Goal: Communication & Community: Share content

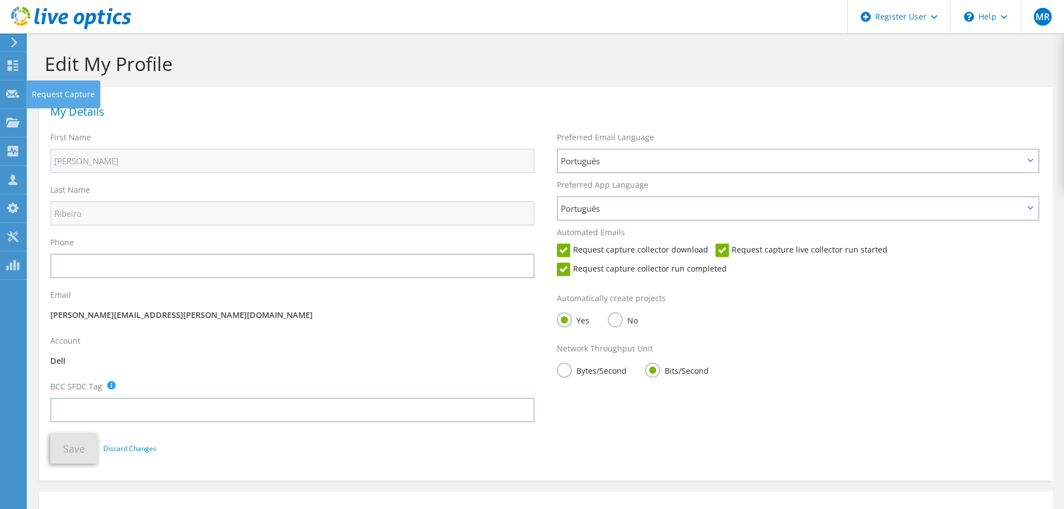
click at [13, 92] on use at bounding box center [12, 93] width 13 height 8
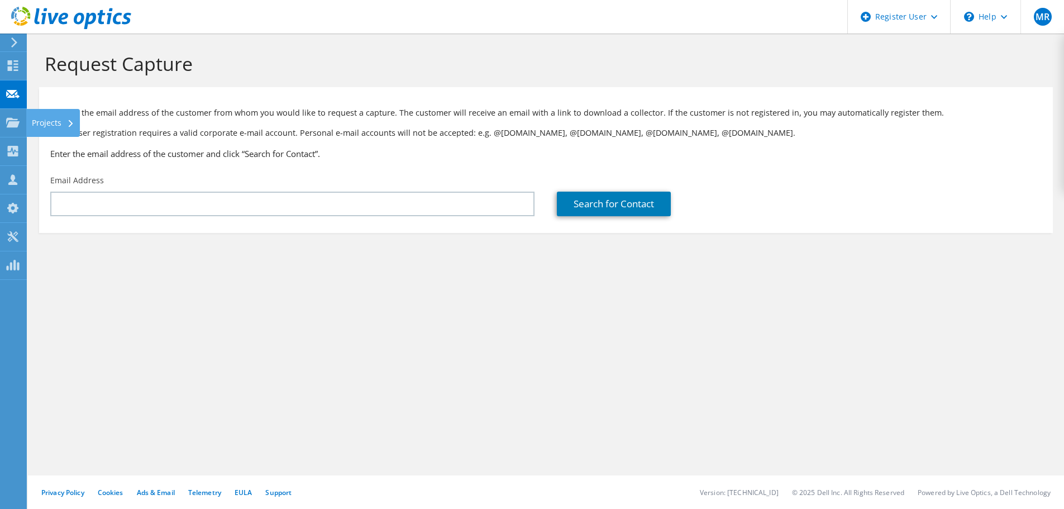
click at [7, 118] on use at bounding box center [12, 121] width 13 height 9
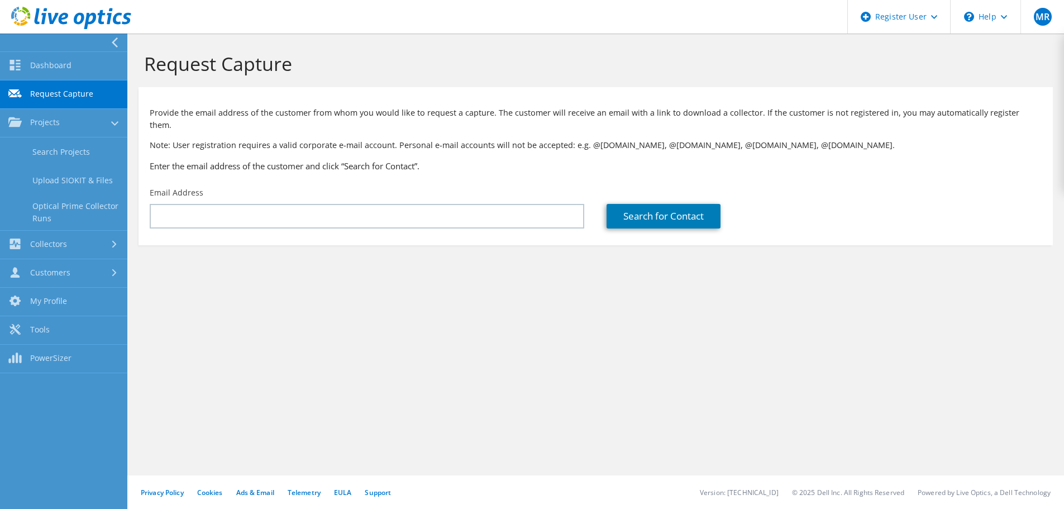
click at [47, 151] on link "Search Projects" at bounding box center [63, 151] width 127 height 28
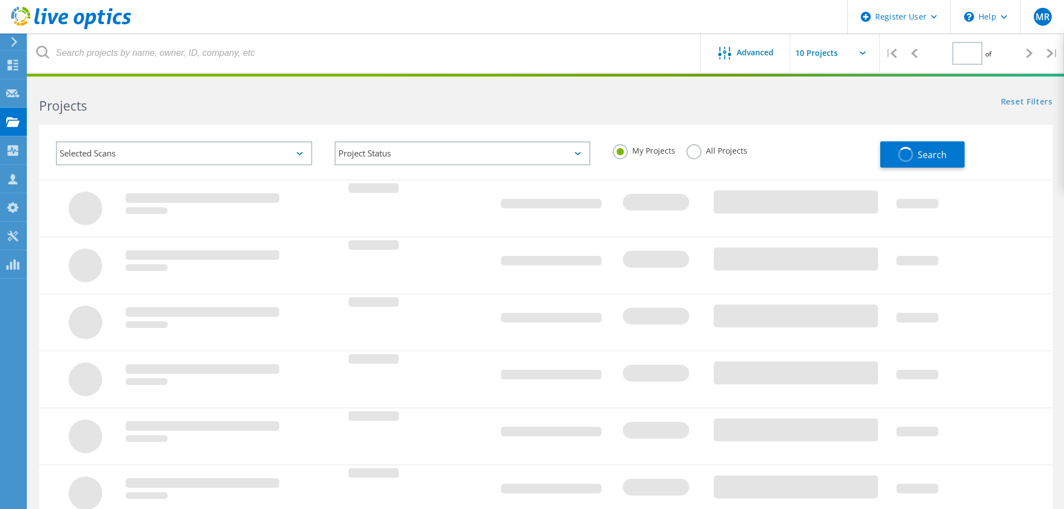
type input "1"
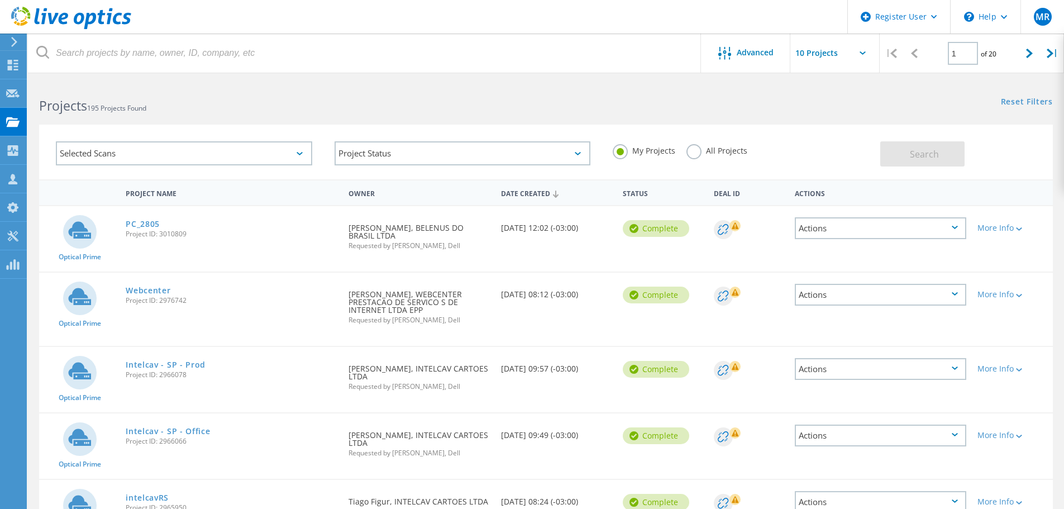
click at [150, 227] on link "PC_2805" at bounding box center [143, 224] width 34 height 8
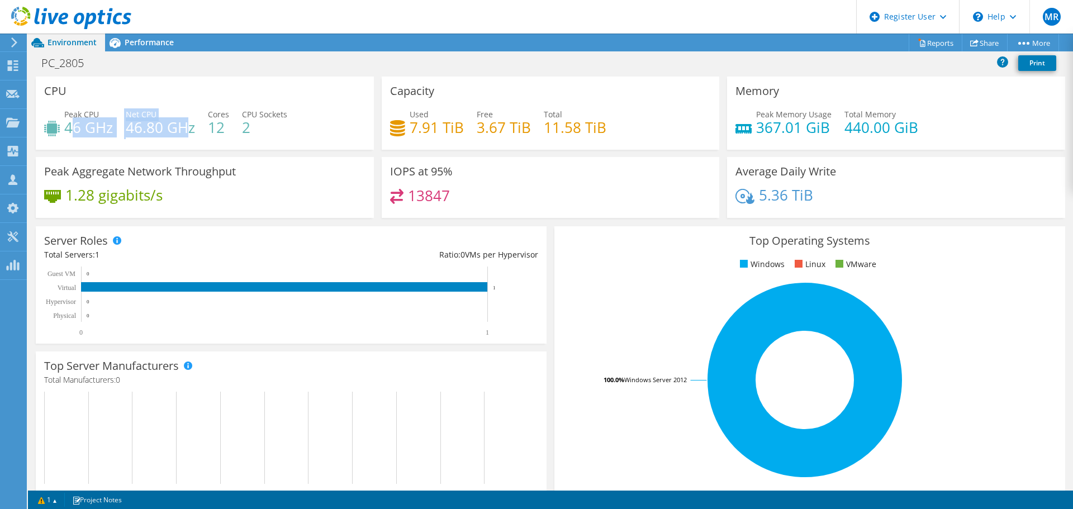
drag, startPoint x: 69, startPoint y: 128, endPoint x: 188, endPoint y: 125, distance: 119.6
click at [188, 125] on div "Peak CPU 46 GHz Net CPU 46.80 GHz Cores 12 CPU Sockets 2" at bounding box center [204, 126] width 321 height 36
click at [188, 125] on h4 "46.80 GHz" at bounding box center [160, 127] width 69 height 12
click at [139, 38] on span "Performance" at bounding box center [149, 42] width 49 height 11
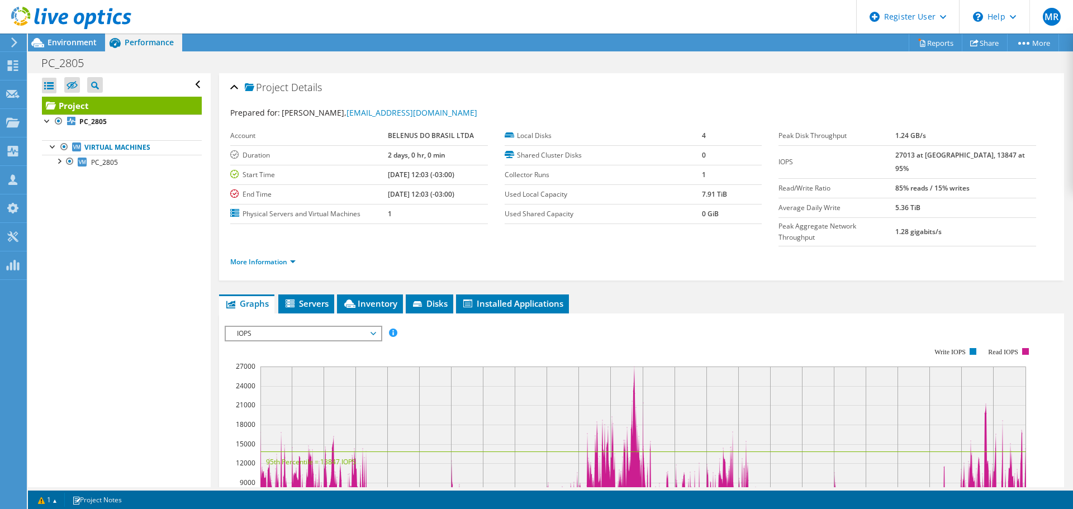
click at [280, 326] on div "IOPS IOPS Disk Throughput IO Size Latency Queue Depth CPU Percentage Memory Pag…" at bounding box center [304, 334] width 158 height 16
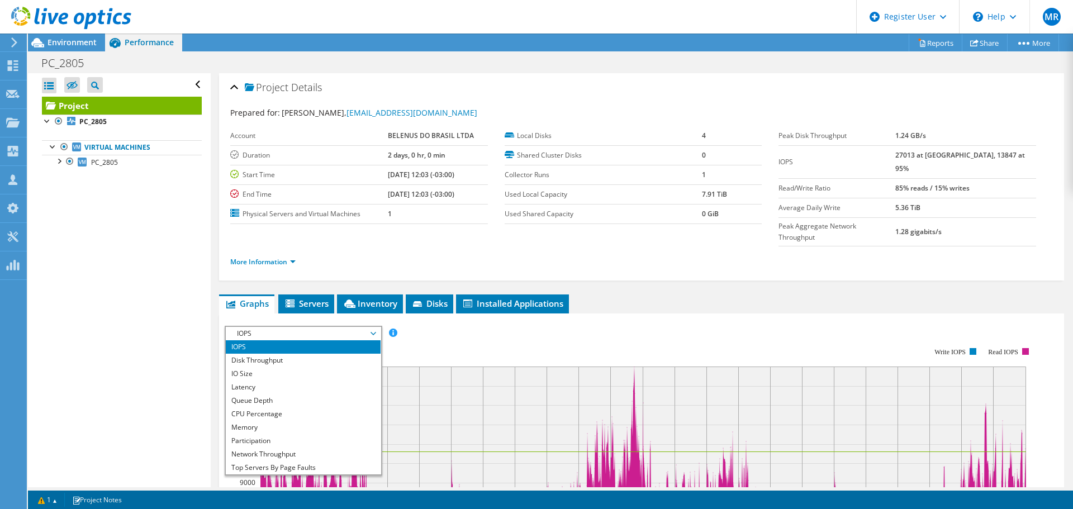
click at [266, 407] on li "CPU Percentage" at bounding box center [303, 413] width 155 height 13
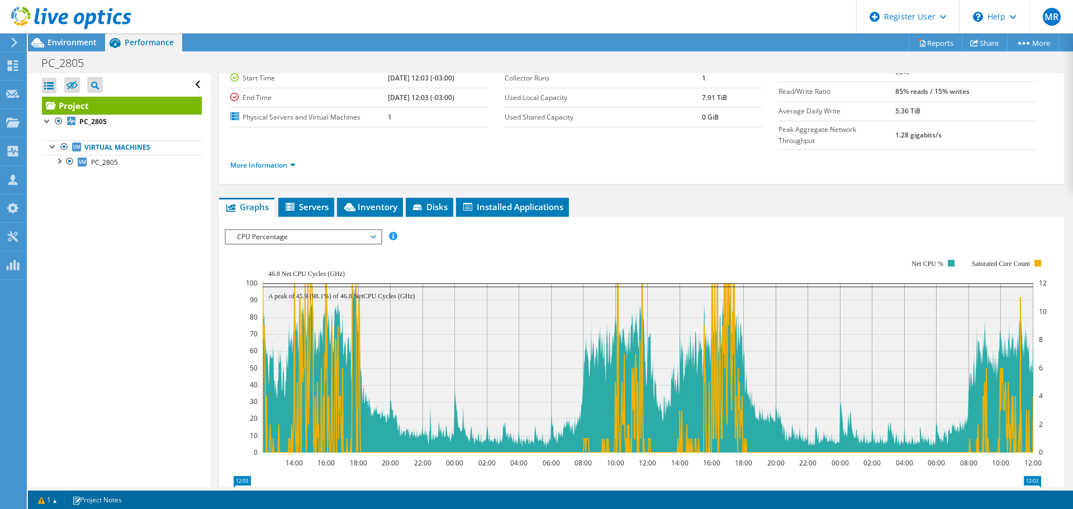
scroll to position [112, 0]
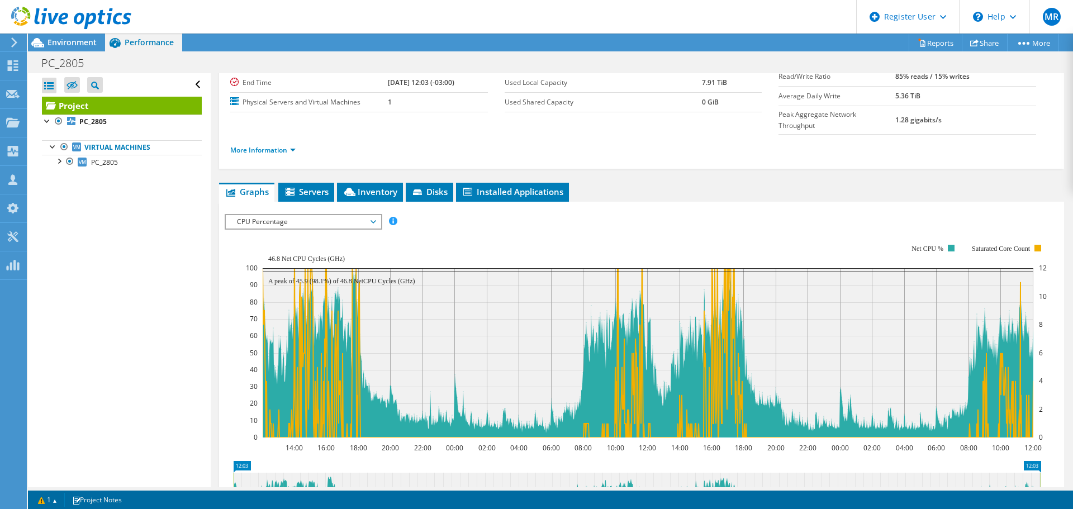
click at [84, 43] on span "Environment" at bounding box center [71, 42] width 49 height 11
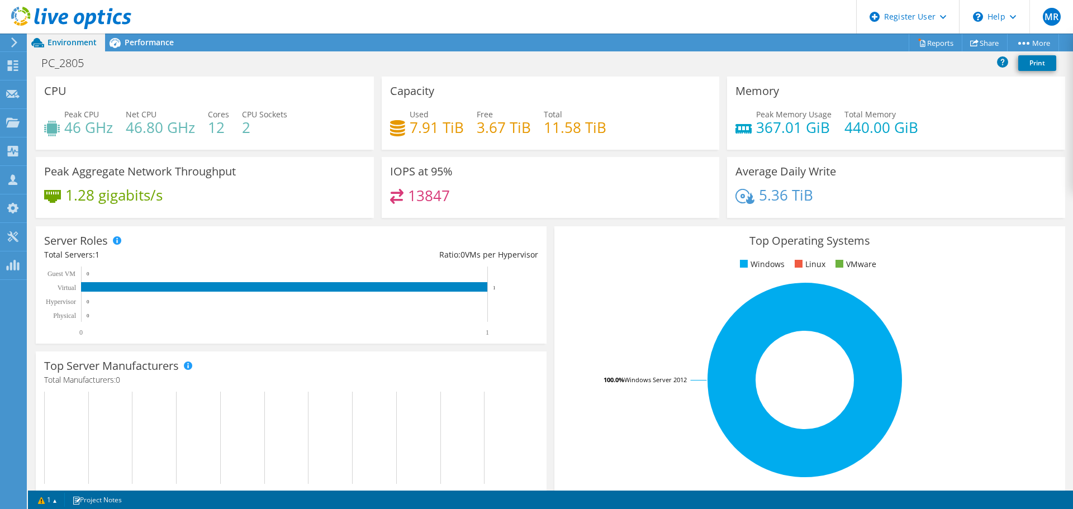
click at [139, 40] on span "Performance" at bounding box center [149, 42] width 49 height 11
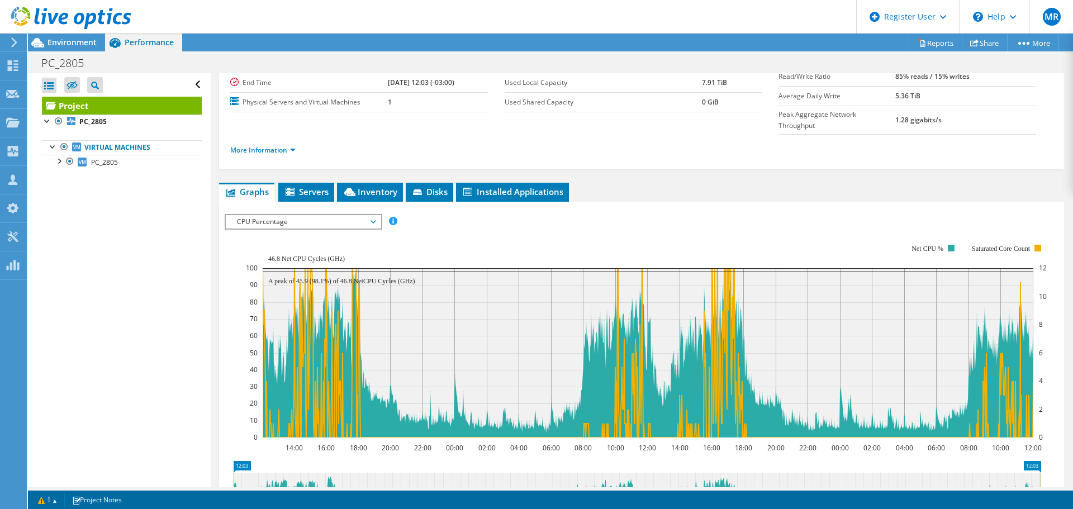
click at [366, 183] on li "Inventory" at bounding box center [370, 192] width 66 height 19
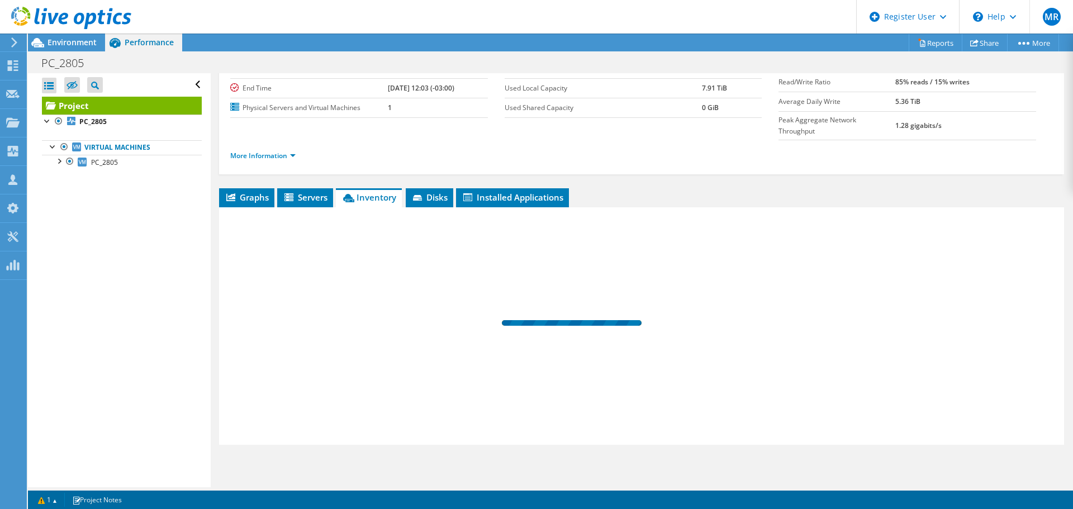
scroll to position [84, 0]
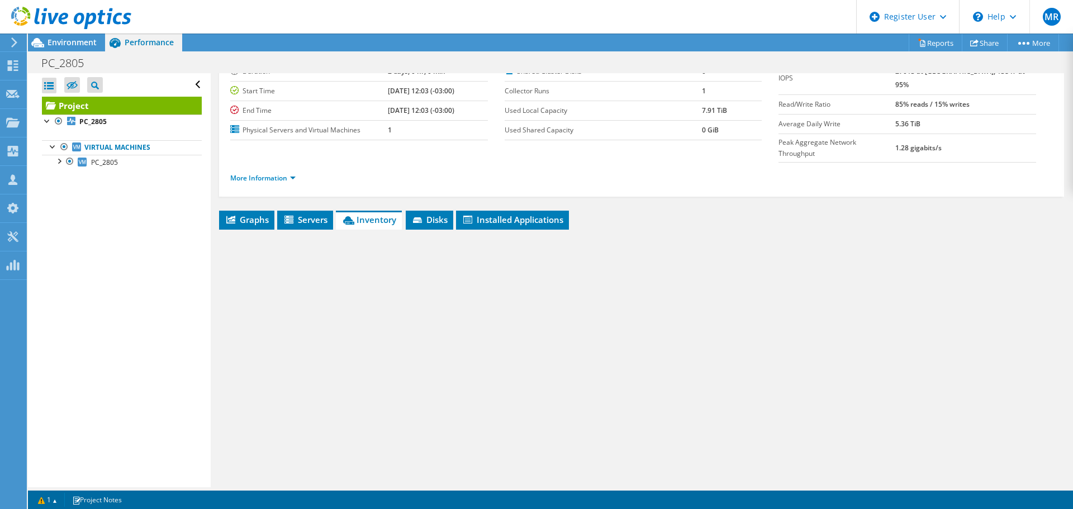
click at [488, 214] on span "Installed Applications" at bounding box center [512, 219] width 102 height 11
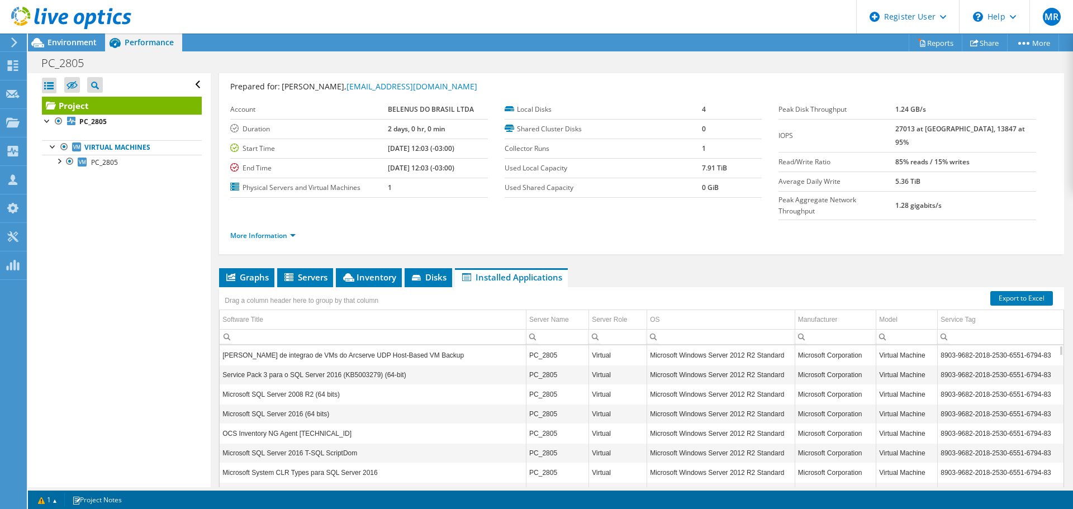
scroll to position [0, 0]
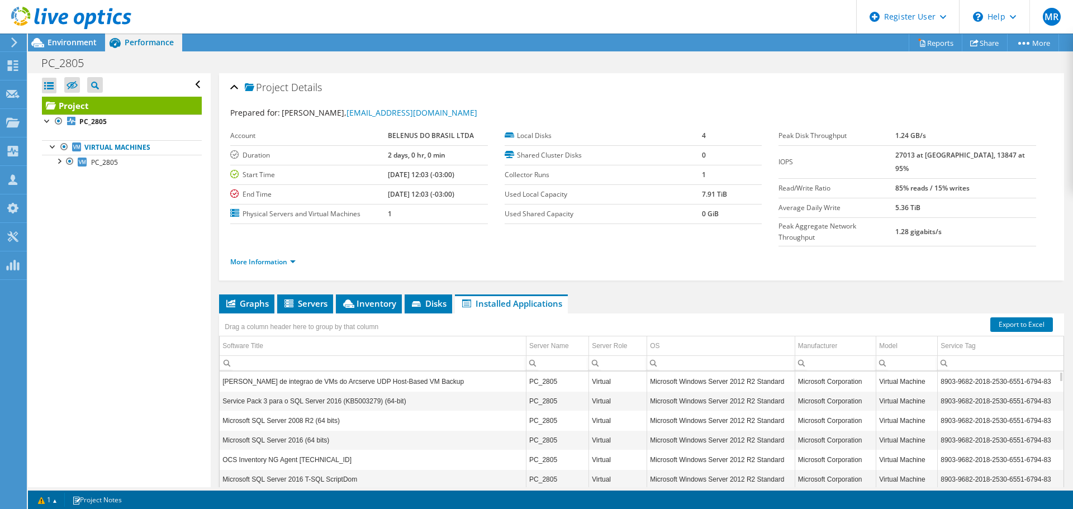
click at [63, 41] on span "Environment" at bounding box center [71, 42] width 49 height 11
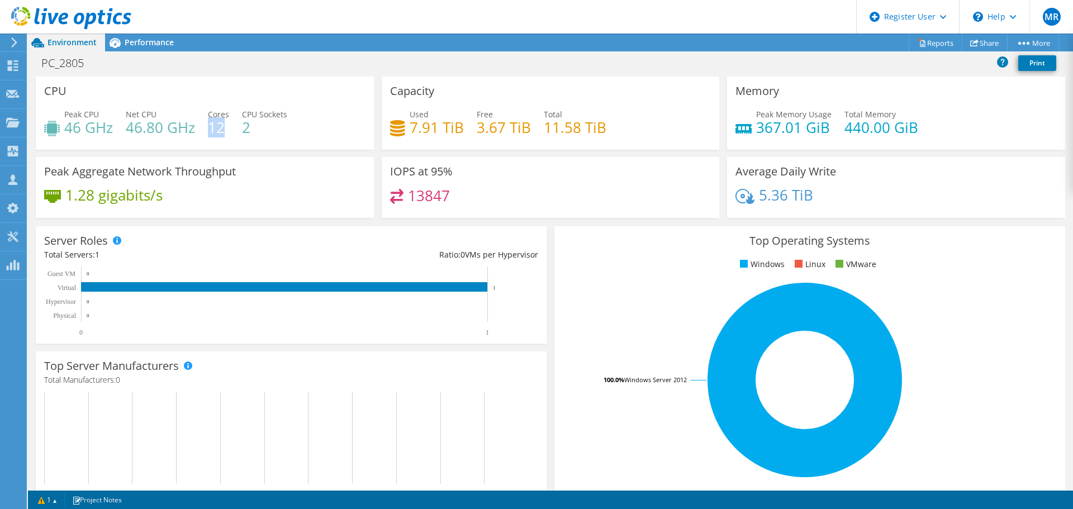
drag, startPoint x: 223, startPoint y: 127, endPoint x: 208, endPoint y: 126, distance: 14.6
click at [208, 126] on h4 "12" at bounding box center [218, 127] width 21 height 12
click at [213, 128] on h4 "12" at bounding box center [218, 127] width 21 height 12
click at [136, 52] on div "PC_2805 Print" at bounding box center [550, 63] width 1045 height 25
click at [135, 46] on span "Performance" at bounding box center [149, 42] width 49 height 11
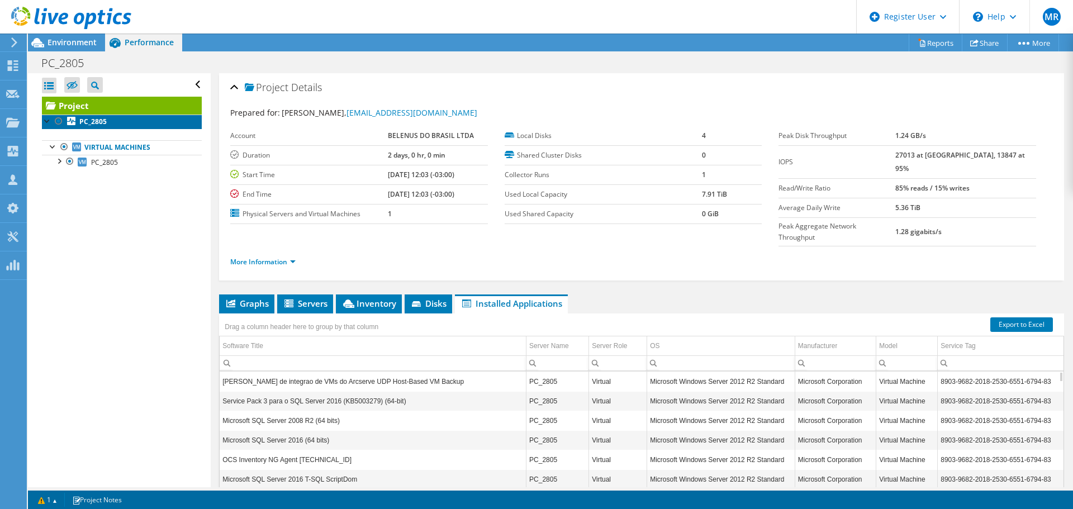
click at [108, 118] on link "PC_2805" at bounding box center [122, 122] width 160 height 15
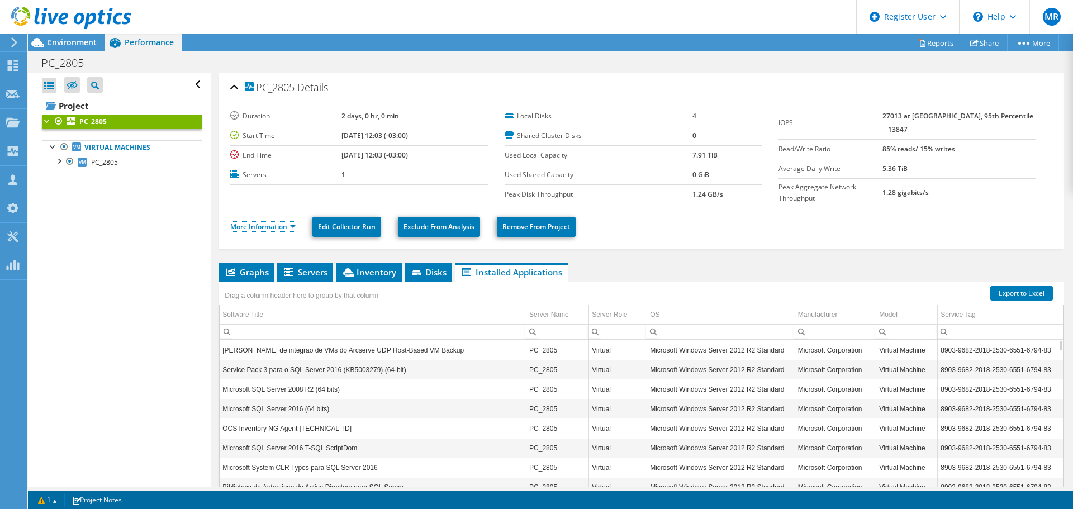
click at [250, 222] on link "More Information" at bounding box center [262, 226] width 65 height 9
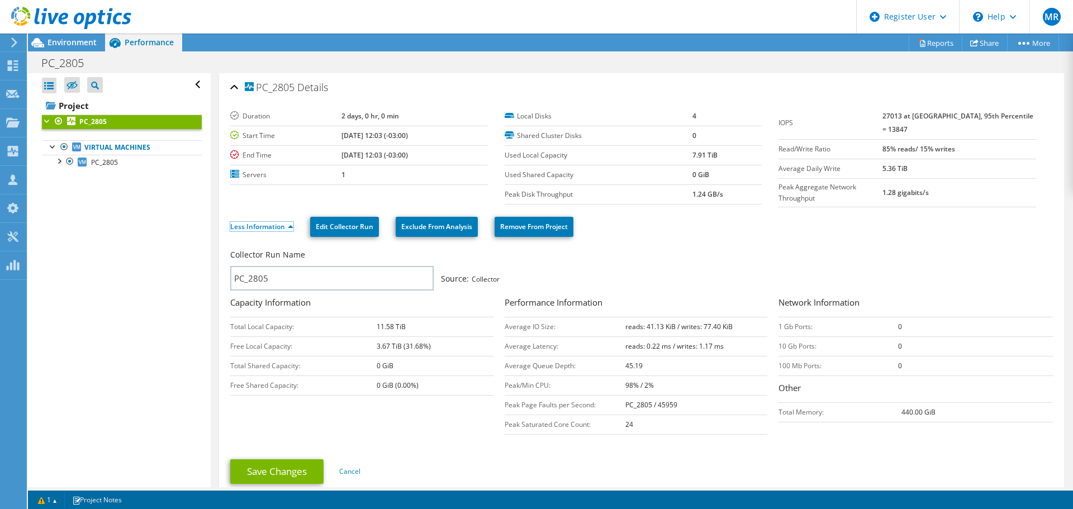
click at [260, 226] on link "Less Information" at bounding box center [261, 226] width 63 height 9
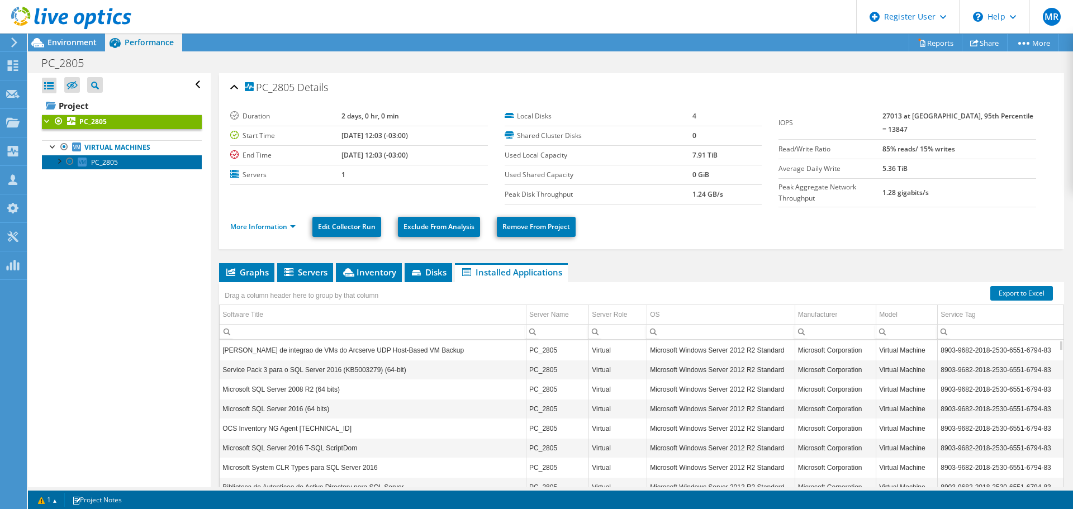
click at [115, 163] on span "PC_2805" at bounding box center [104, 162] width 27 height 9
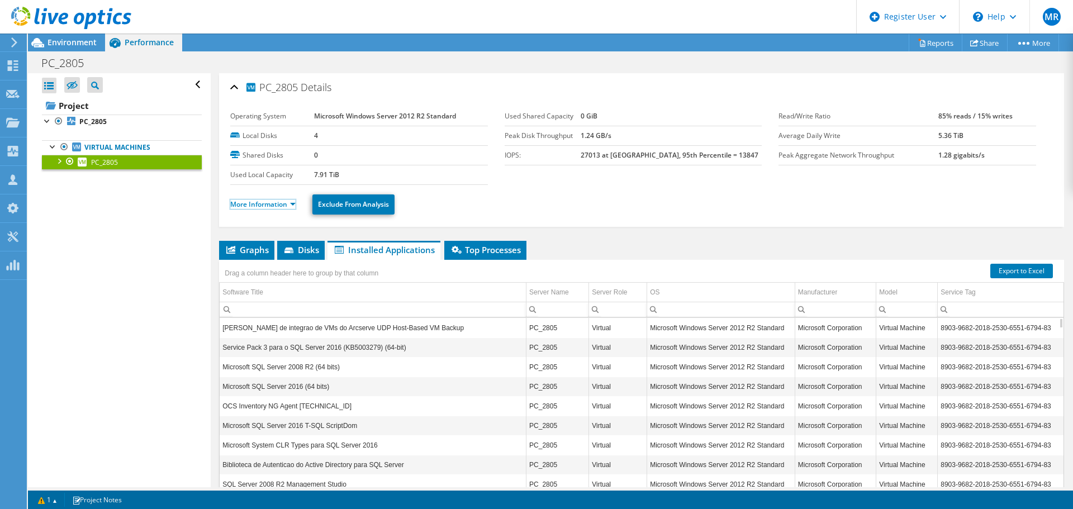
click at [256, 208] on link "More Information" at bounding box center [262, 203] width 65 height 9
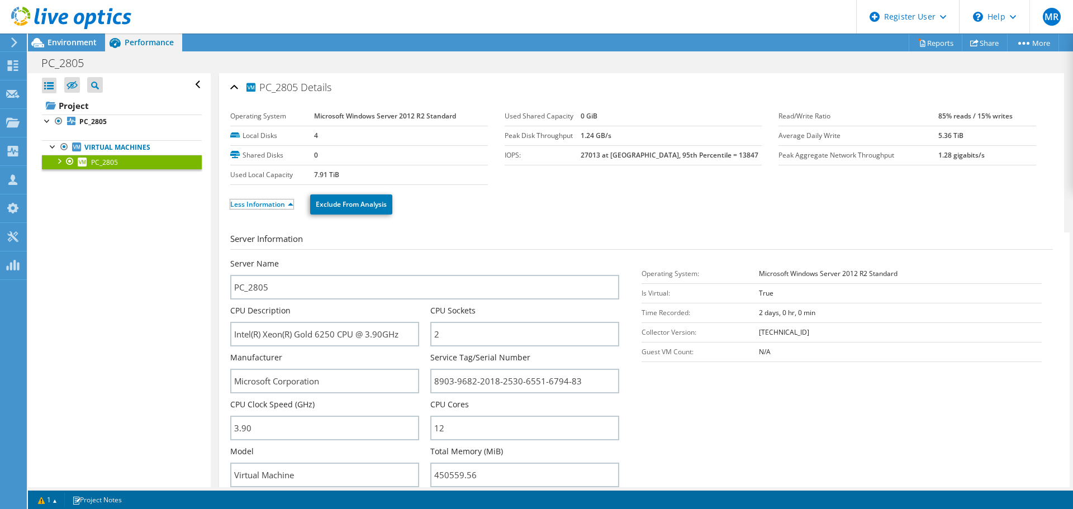
scroll to position [56, 0]
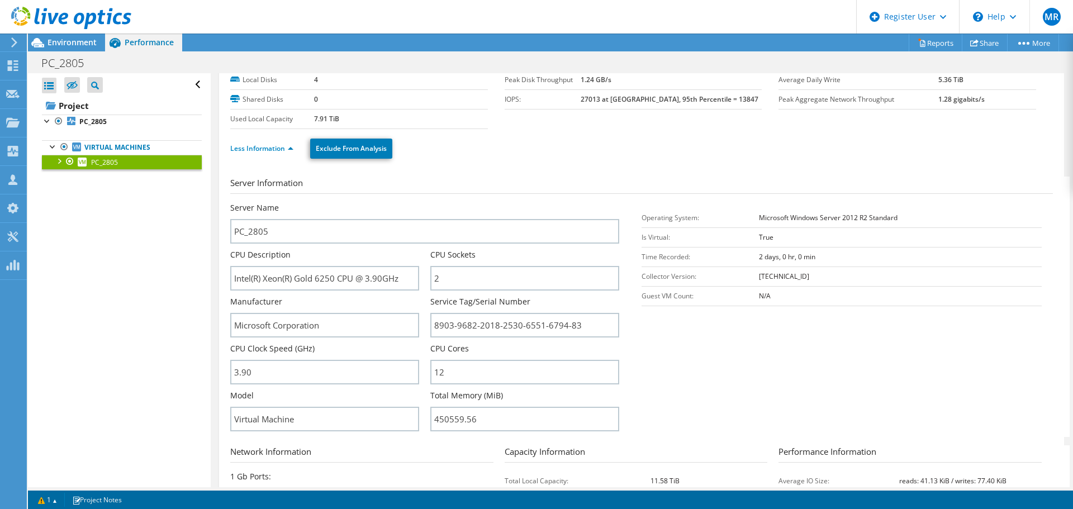
drag, startPoint x: 78, startPoint y: 45, endPoint x: 84, endPoint y: 44, distance: 6.2
click at [78, 45] on span "Environment" at bounding box center [71, 42] width 49 height 11
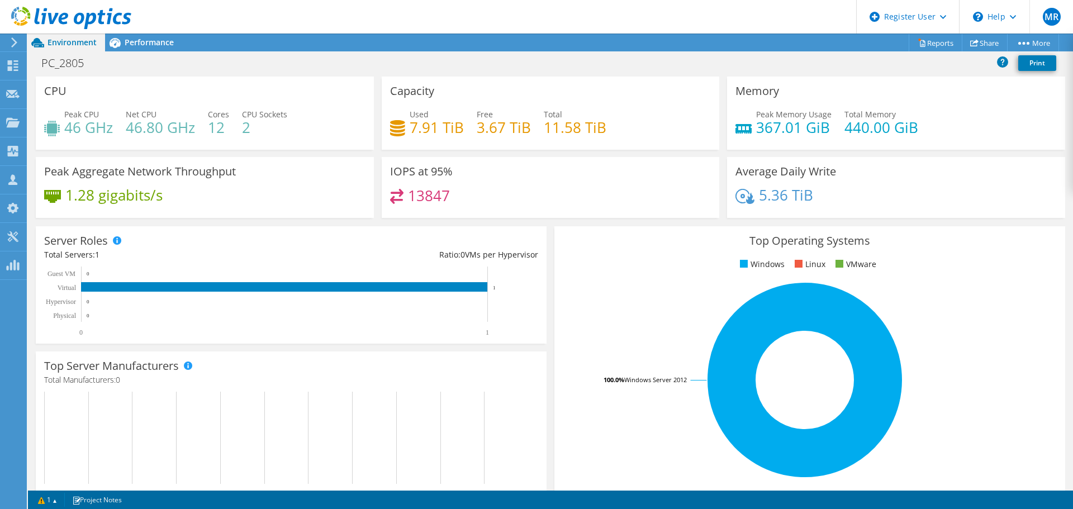
click at [122, 44] on icon at bounding box center [115, 43] width 20 height 20
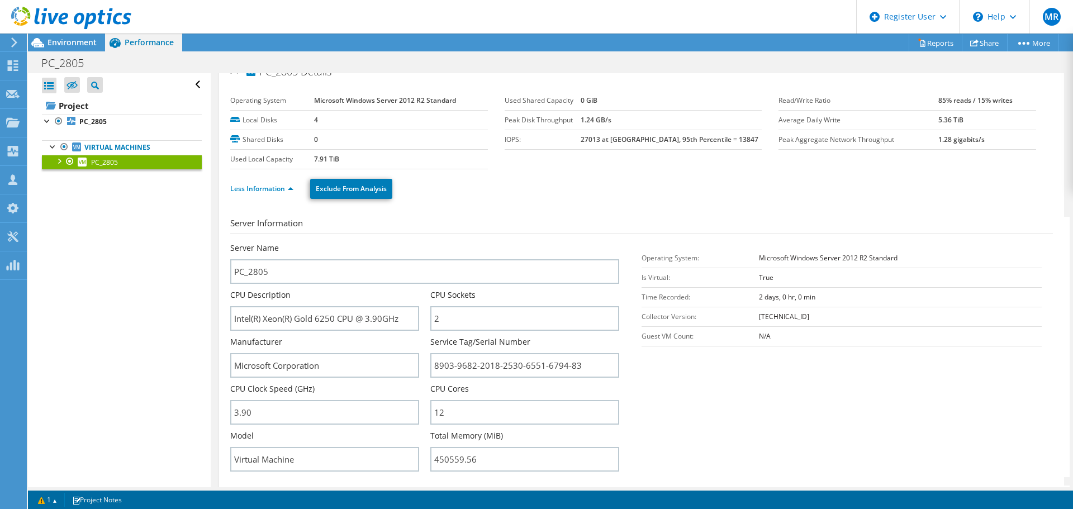
scroll to position [0, 0]
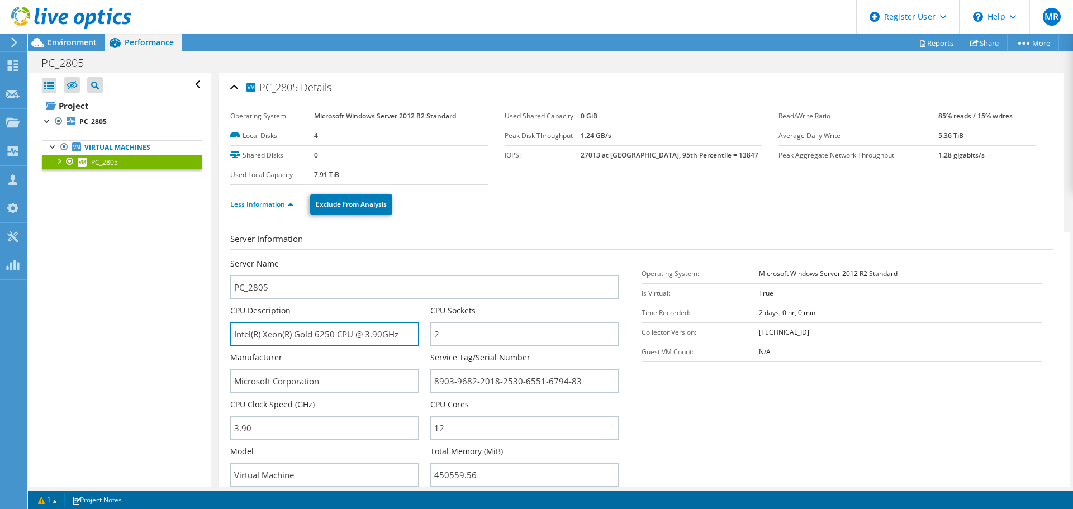
drag, startPoint x: 297, startPoint y: 333, endPoint x: 353, endPoint y: 334, distance: 55.3
click at [353, 334] on input "Intel(R) Xeon(R) Gold 6250 CPU @ 3.90GHz" at bounding box center [324, 334] width 189 height 25
click at [86, 40] on span "Environment" at bounding box center [71, 42] width 49 height 11
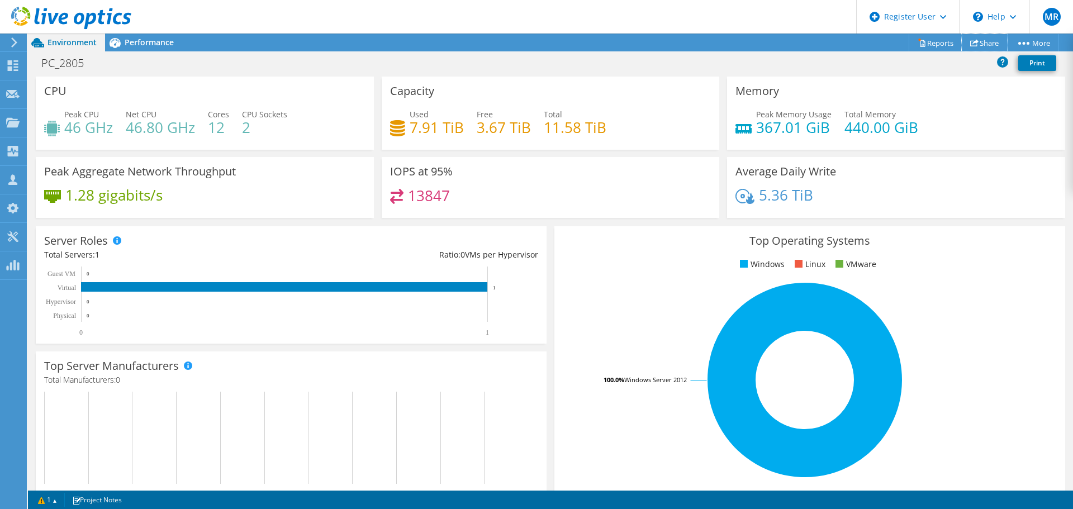
click at [973, 42] on use at bounding box center [974, 42] width 8 height 7
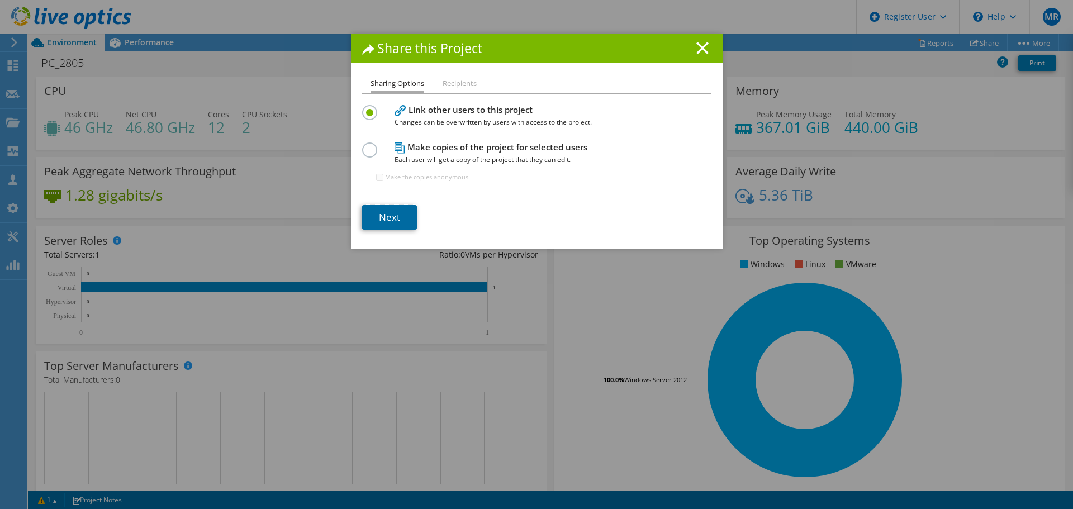
click at [389, 221] on link "Next" at bounding box center [389, 217] width 55 height 25
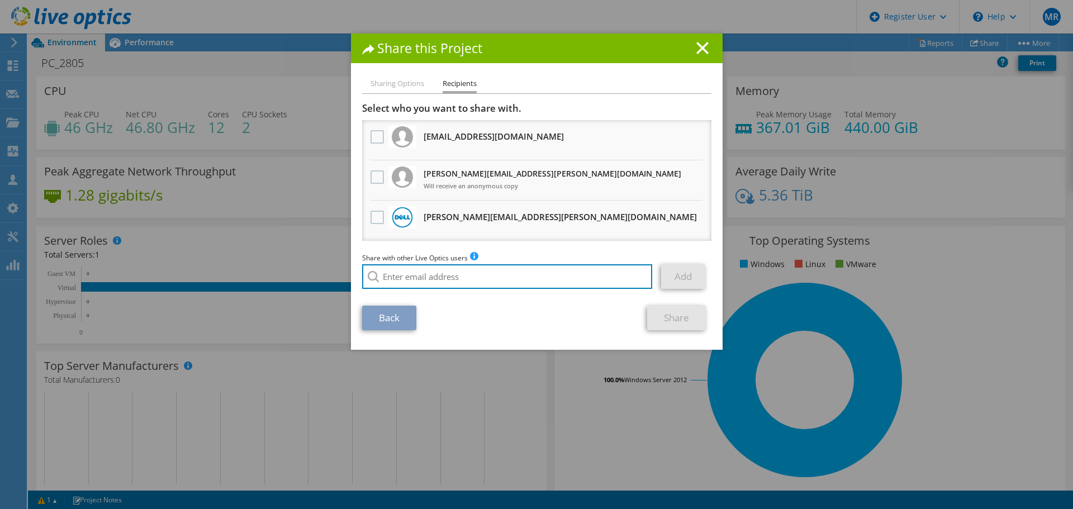
click at [401, 270] on input "search" at bounding box center [507, 276] width 291 height 25
paste input "Luiz Henrique França <luizhf.bp@coretech.com.br>"
type input "Luiz Henrique França <luizhf.bp@coretech.com.br>"
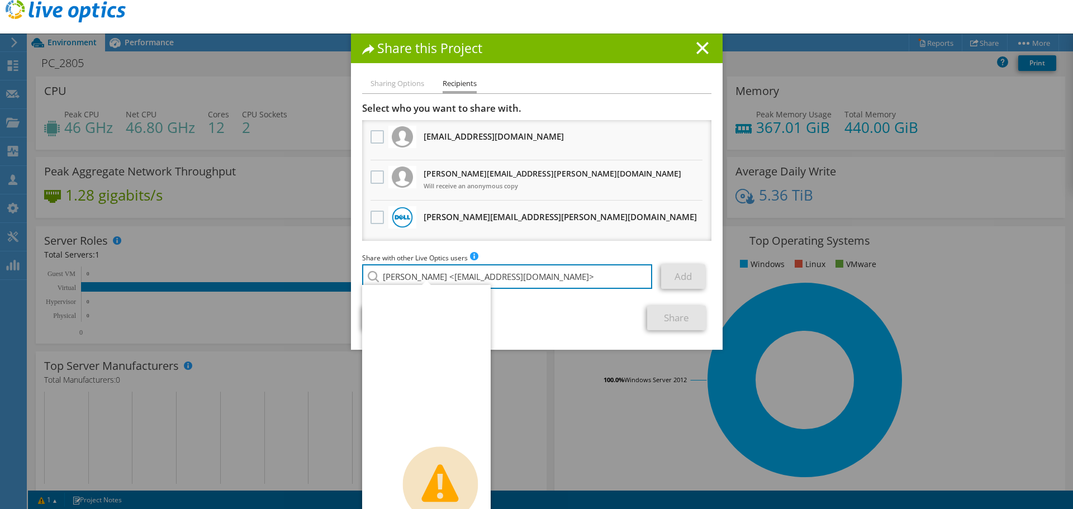
drag, startPoint x: 466, startPoint y: 275, endPoint x: 314, endPoint y: 272, distance: 152.0
click at [314, 272] on div "Share this Project Sharing Options Recipients Link other users to this project …" at bounding box center [536, 255] width 1073 height 442
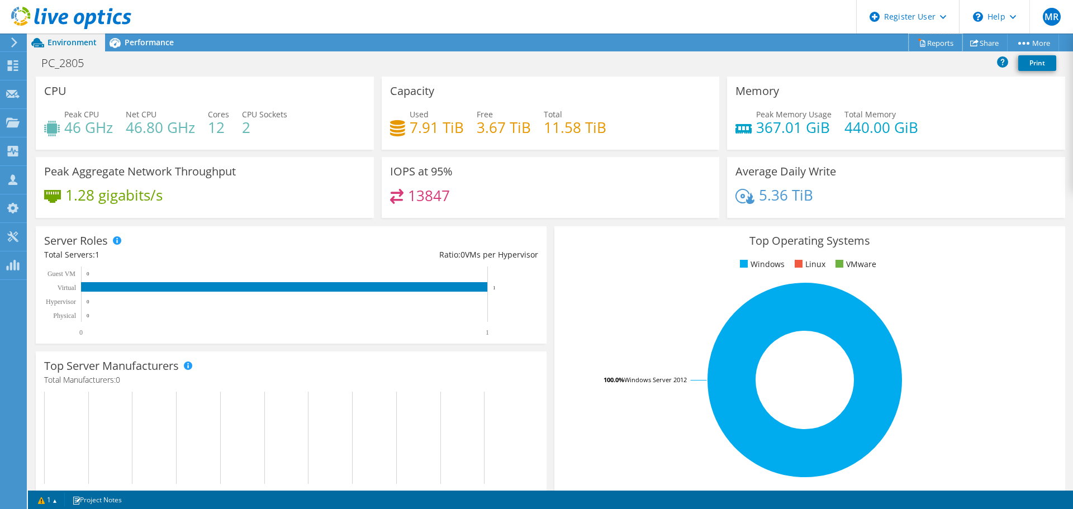
click at [929, 41] on link "Reports" at bounding box center [935, 42] width 54 height 17
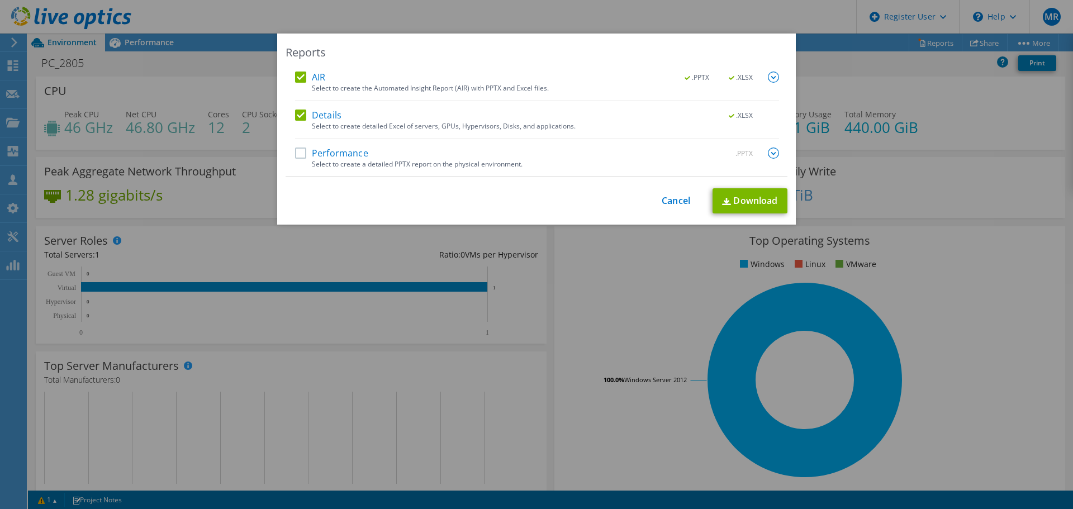
drag, startPoint x: 667, startPoint y: 207, endPoint x: 752, endPoint y: 175, distance: 90.7
click at [669, 207] on div "This process may take a while, please wait... Cancel Download" at bounding box center [536, 200] width 502 height 25
click at [674, 196] on link "Cancel" at bounding box center [675, 201] width 28 height 11
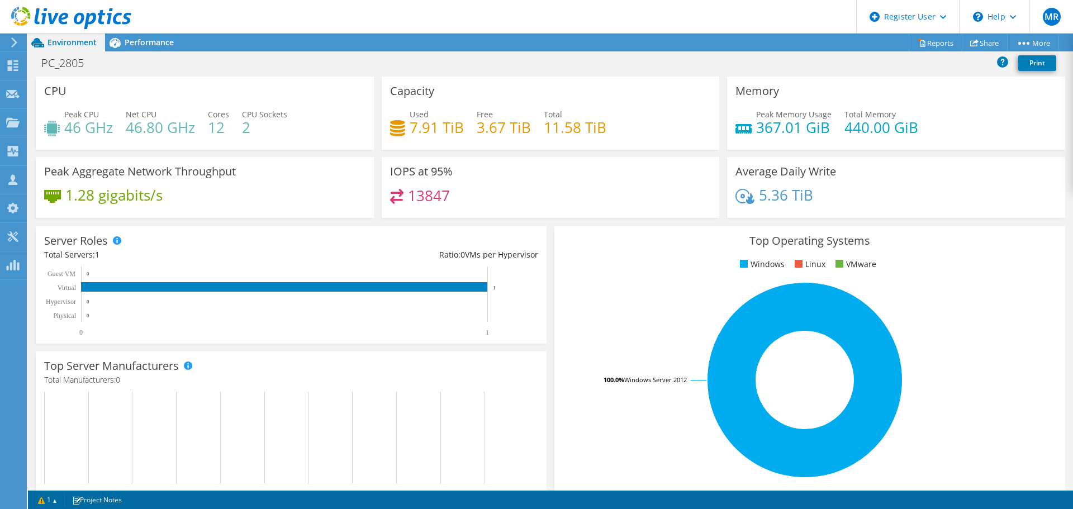
click at [983, 44] on div "This project has been archived. No changes can be made, and graphs and summary …" at bounding box center [550, 271] width 1045 height 475
click at [983, 44] on link "Share" at bounding box center [984, 42] width 46 height 17
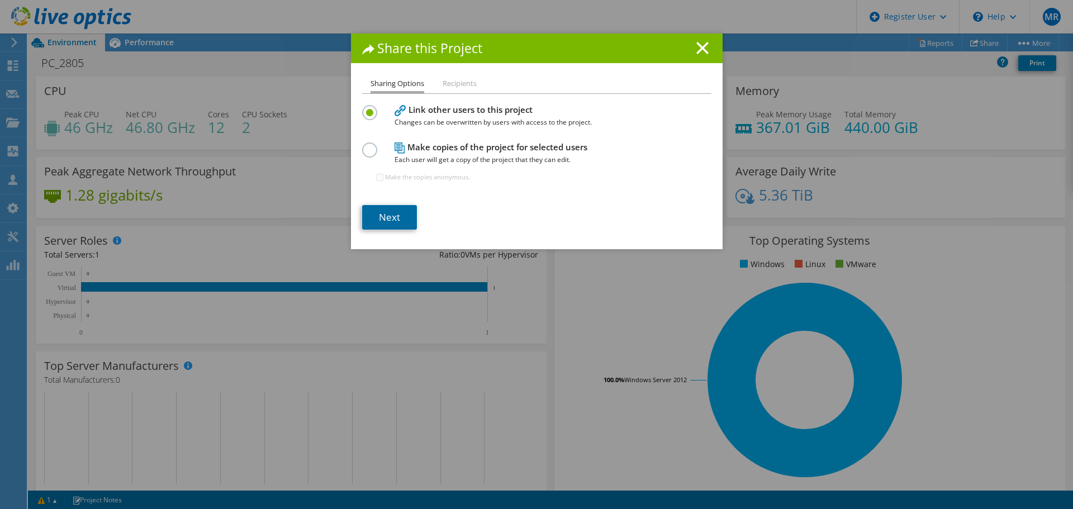
click at [393, 211] on link "Next" at bounding box center [389, 217] width 55 height 25
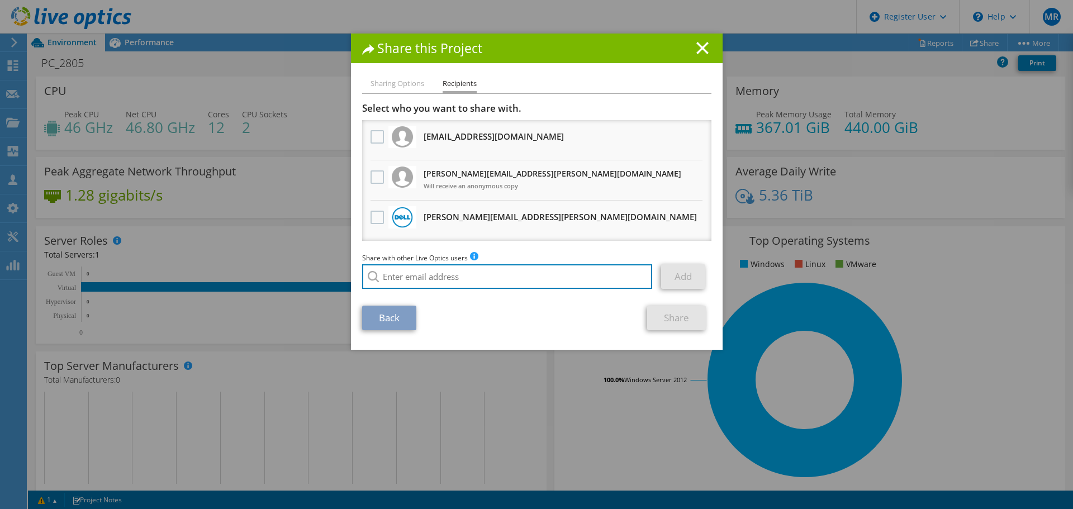
click at [393, 272] on input "search" at bounding box center [507, 276] width 291 height 25
paste input "Luiz Henrique França <luizhf.bp@coretech.com.br>"
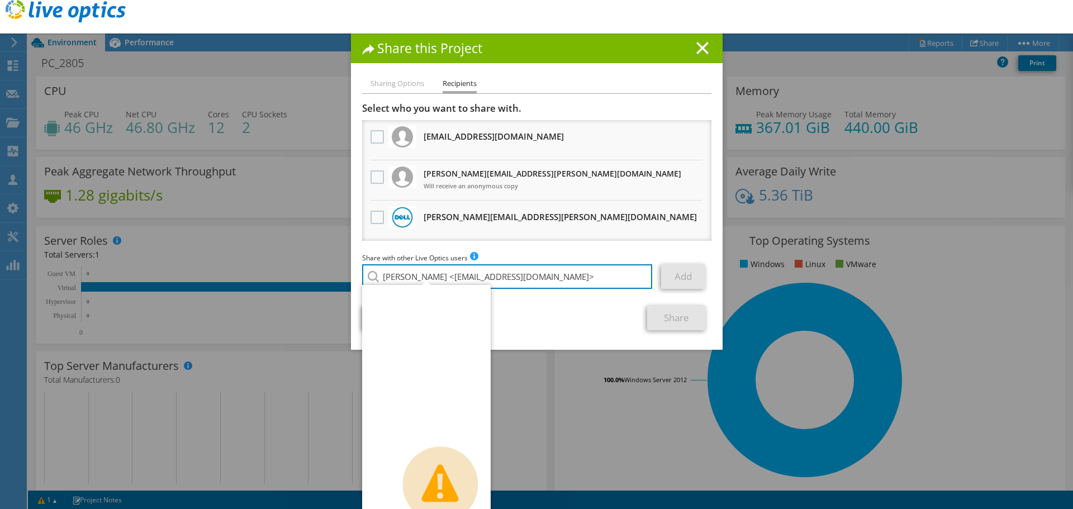
click at [468, 274] on input "Luiz Henrique França <luizhf.bp@coretech.com.br>" at bounding box center [507, 276] width 291 height 25
drag, startPoint x: 468, startPoint y: 274, endPoint x: 373, endPoint y: 273, distance: 94.4
click at [362, 274] on input "Luiz Henrique França <luizhf.bp@coretech.com.br>" at bounding box center [507, 276] width 291 height 25
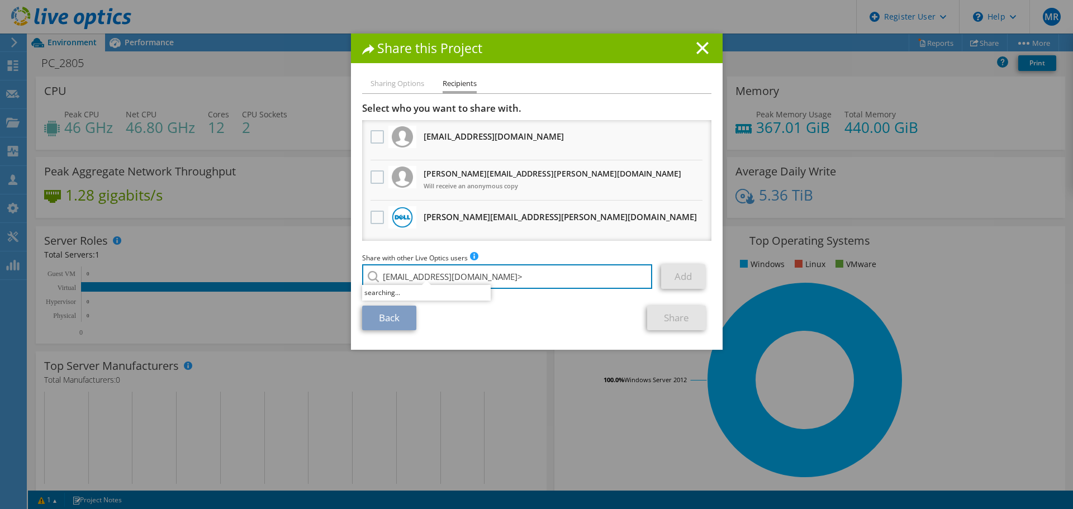
click at [505, 280] on input "luizhf.bp@coretech.com.br>" at bounding box center [507, 276] width 291 height 25
type input "luizhf.bp@coretech.com.br"
drag, startPoint x: 424, startPoint y: 276, endPoint x: 374, endPoint y: 275, distance: 49.7
click at [374, 275] on input "luizhf.bp@coretech.com.br" at bounding box center [507, 276] width 291 height 25
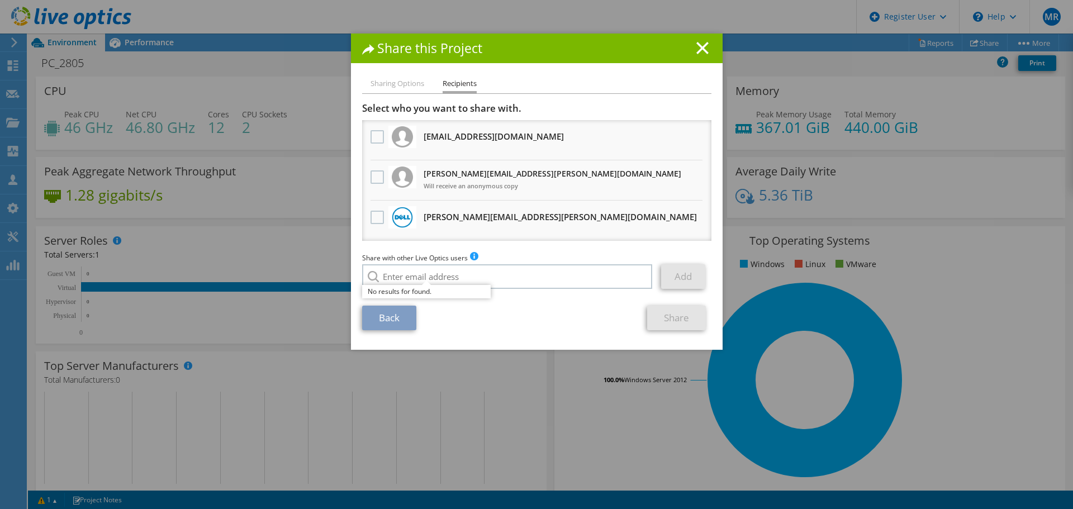
click at [398, 86] on li "Sharing Options" at bounding box center [397, 84] width 54 height 14
click at [499, 272] on input "search" at bounding box center [507, 276] width 291 height 25
click at [697, 43] on icon at bounding box center [702, 48] width 12 height 12
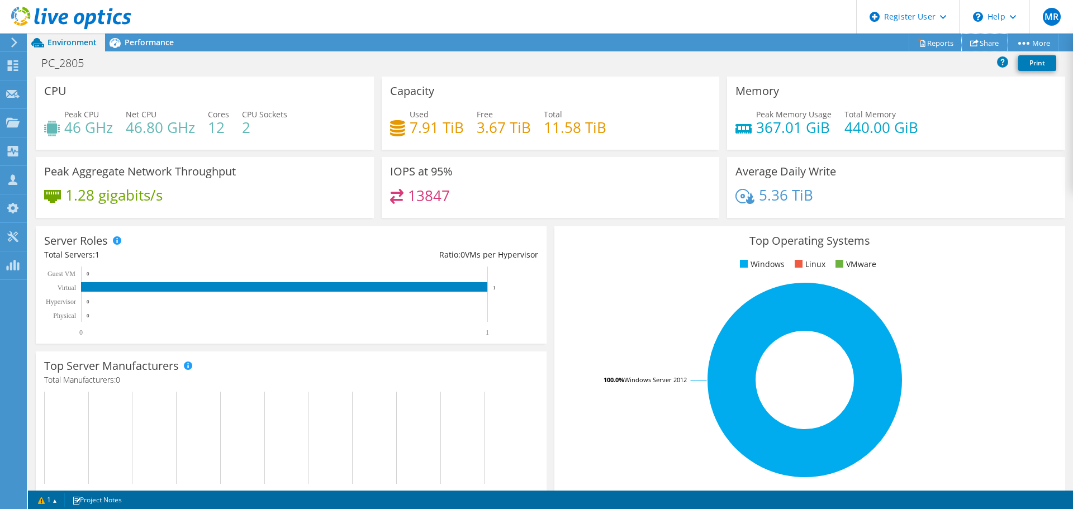
click at [984, 39] on link "Share" at bounding box center [984, 42] width 46 height 17
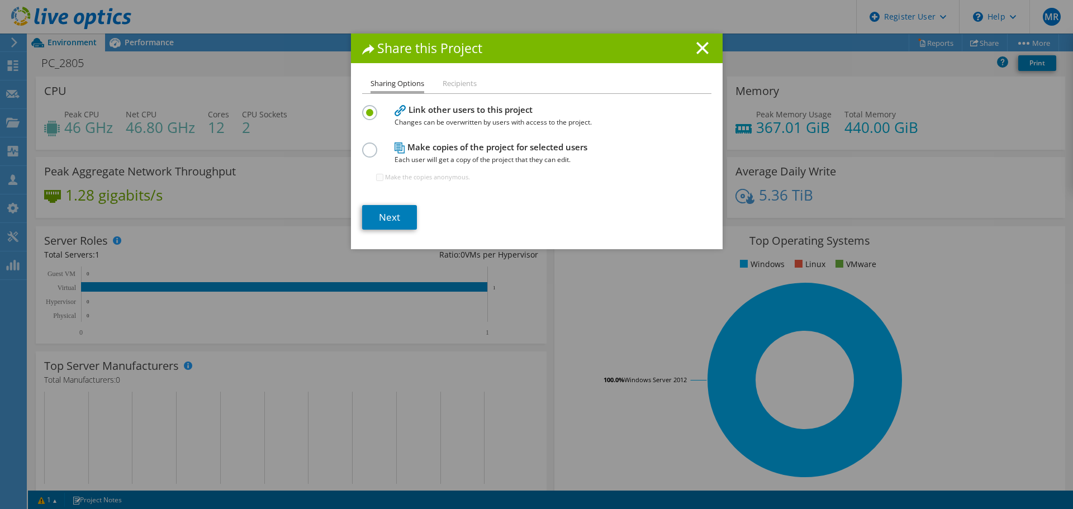
click at [372, 153] on div at bounding box center [372, 148] width 20 height 12
click at [368, 145] on label at bounding box center [372, 143] width 20 height 3
click at [0, 0] on input "radio" at bounding box center [0, 0] width 0 height 0
click at [385, 215] on link "Next" at bounding box center [389, 217] width 55 height 25
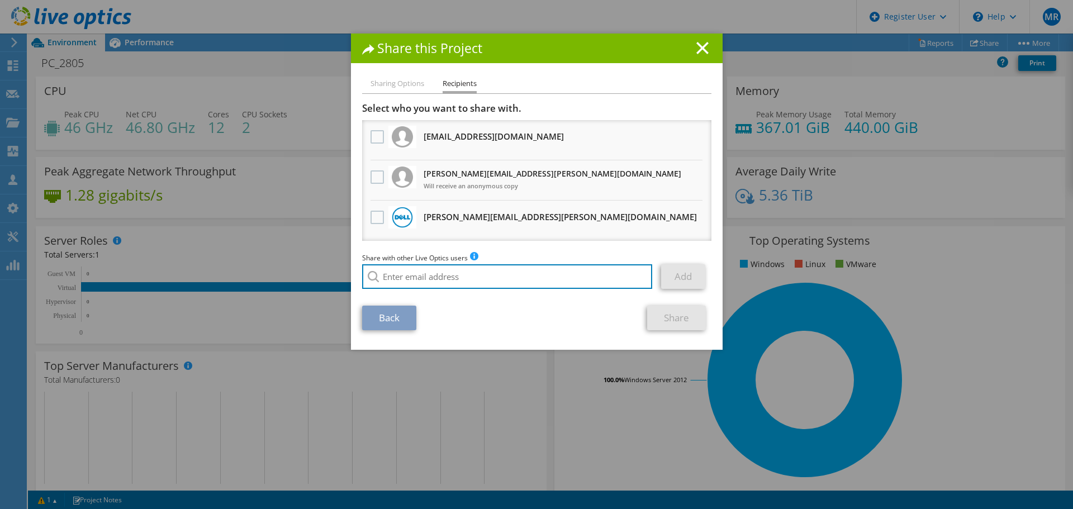
click at [408, 272] on input "search" at bounding box center [507, 276] width 291 height 25
paste input "luizhf.bp@coretech.com.br"
type input "luizhf.bp@coretech.com.br"
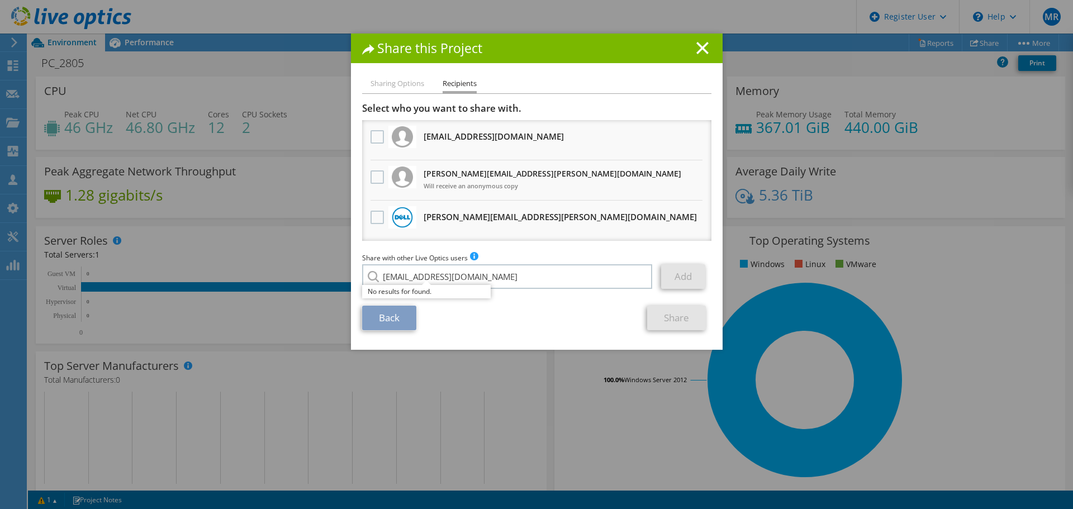
click at [388, 318] on link "Back" at bounding box center [389, 318] width 54 height 25
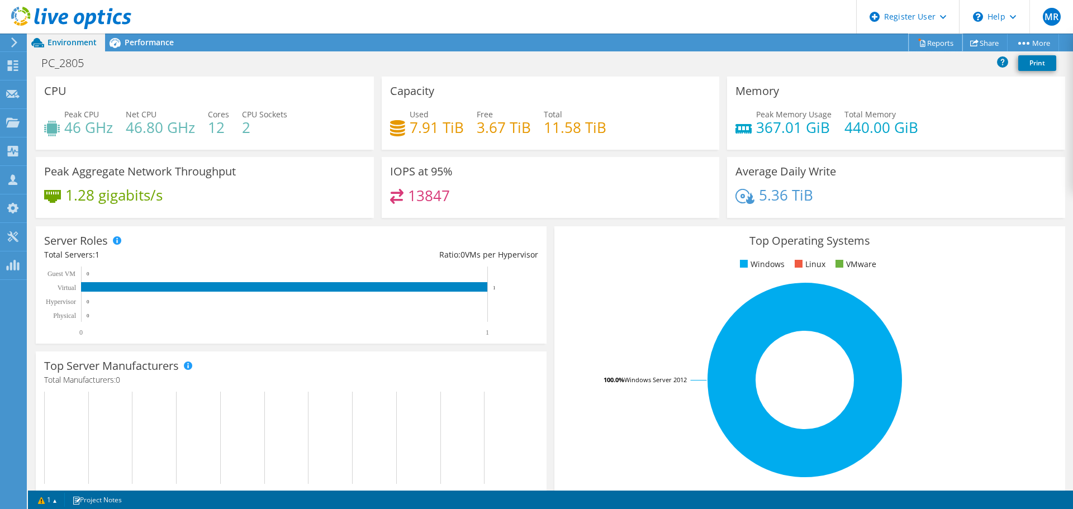
click at [928, 42] on link "Reports" at bounding box center [935, 42] width 54 height 17
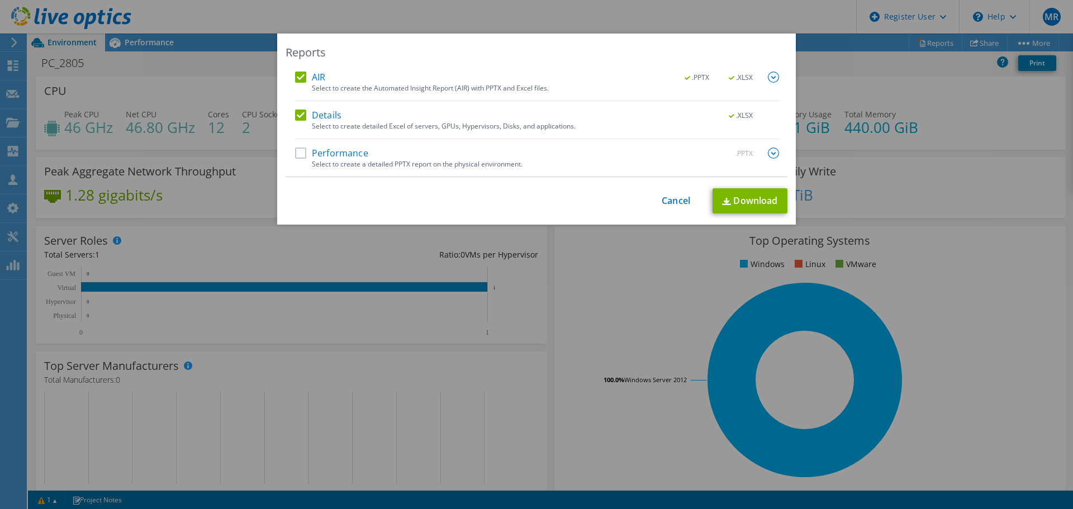
click at [299, 113] on label "Details" at bounding box center [318, 114] width 46 height 11
click at [0, 0] on input "Details" at bounding box center [0, 0] width 0 height 0
click at [768, 78] on img at bounding box center [773, 77] width 11 height 11
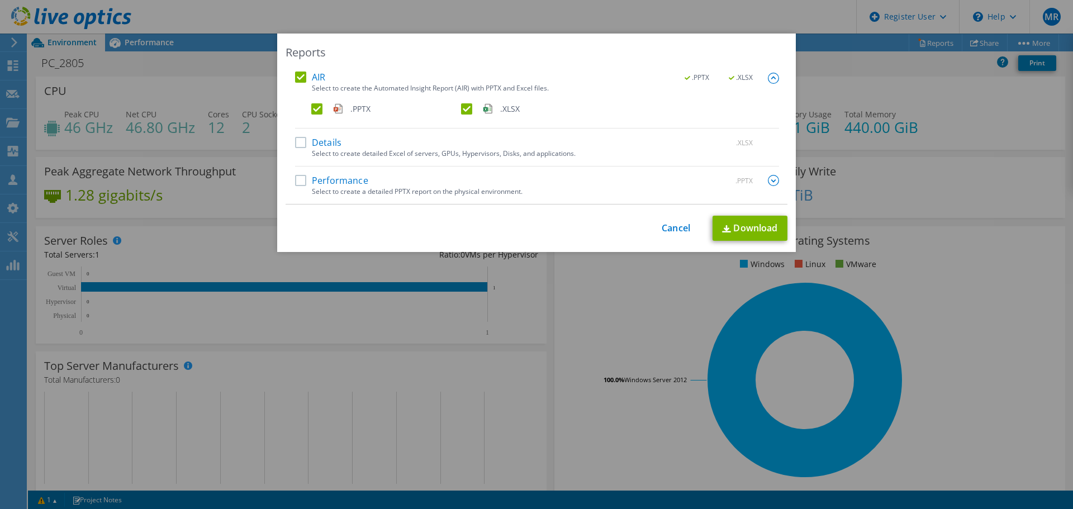
click at [461, 107] on label ".XLSX" at bounding box center [534, 108] width 147 height 11
click at [0, 0] on input ".XLSX" at bounding box center [0, 0] width 0 height 0
click at [464, 109] on label ".XLSX" at bounding box center [534, 108] width 147 height 11
click at [0, 0] on input ".XLSX" at bounding box center [0, 0] width 0 height 0
click at [731, 228] on link "Download" at bounding box center [749, 228] width 75 height 25
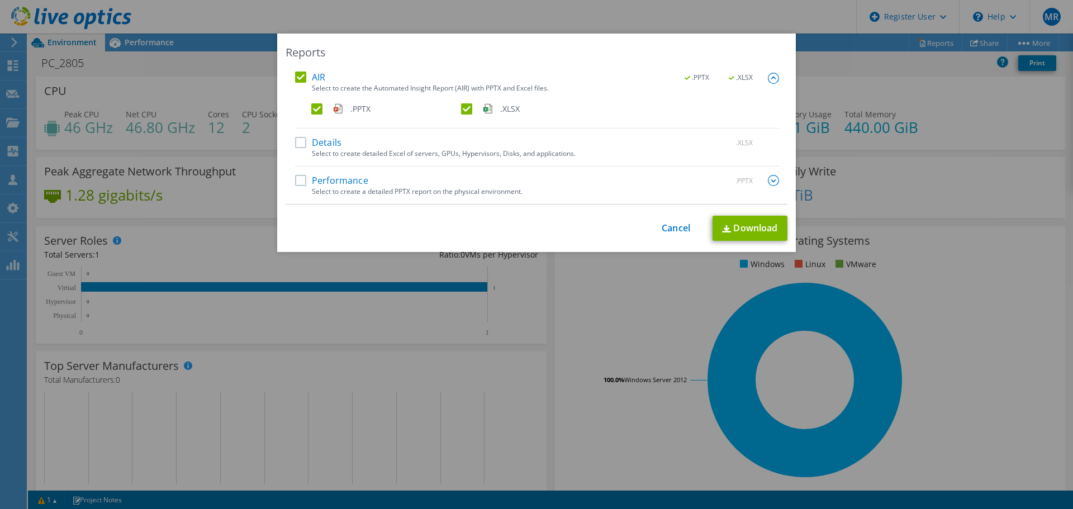
click at [673, 223] on link "Cancel" at bounding box center [675, 228] width 28 height 11
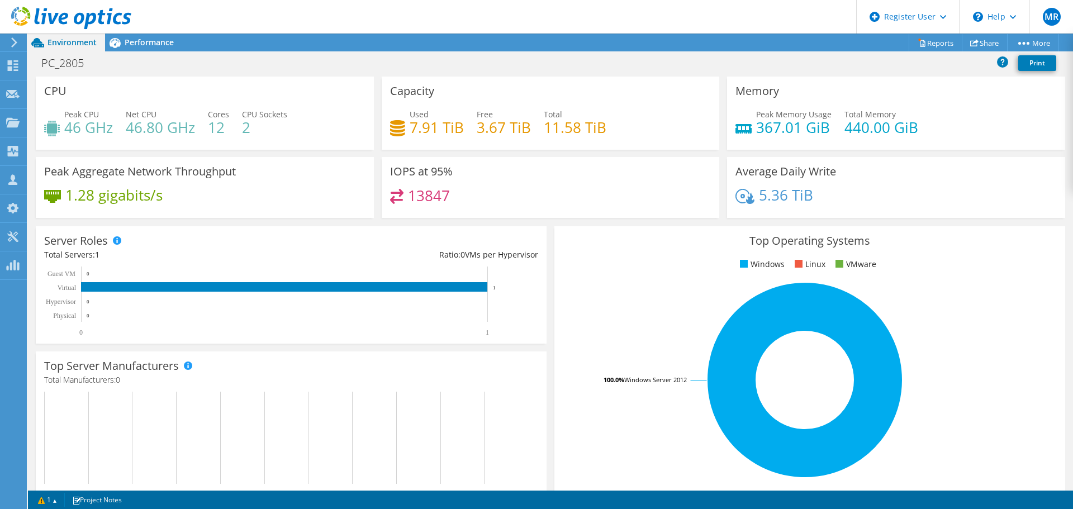
click at [125, 40] on span "Performance" at bounding box center [149, 42] width 49 height 11
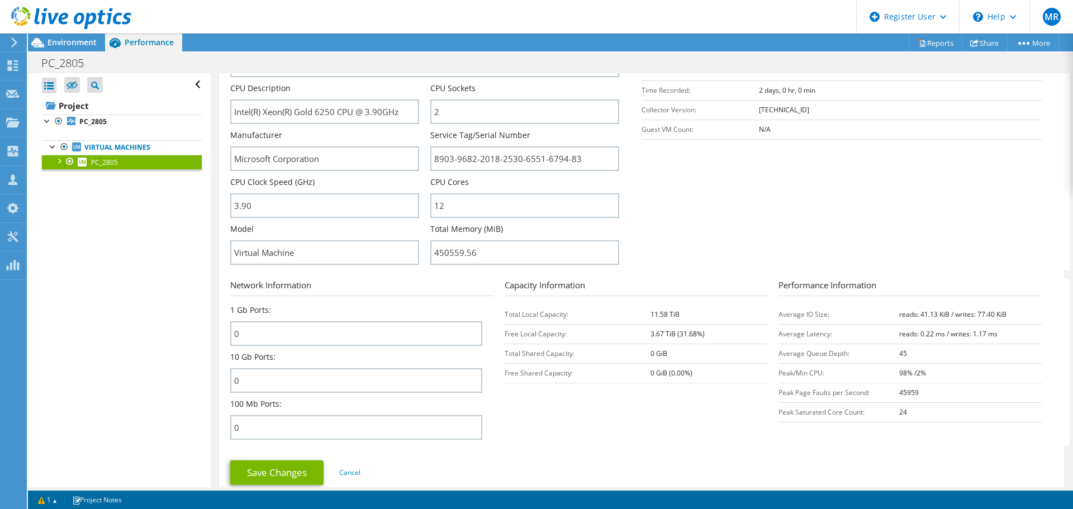
scroll to position [223, 0]
click at [80, 49] on div "Environment" at bounding box center [66, 43] width 77 height 18
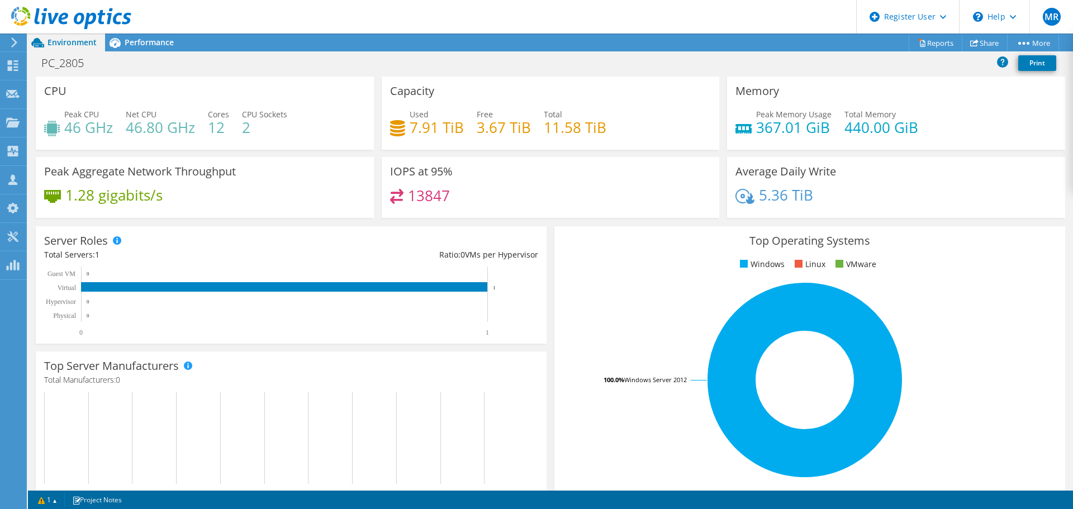
click at [136, 42] on span "Performance" at bounding box center [149, 42] width 49 height 11
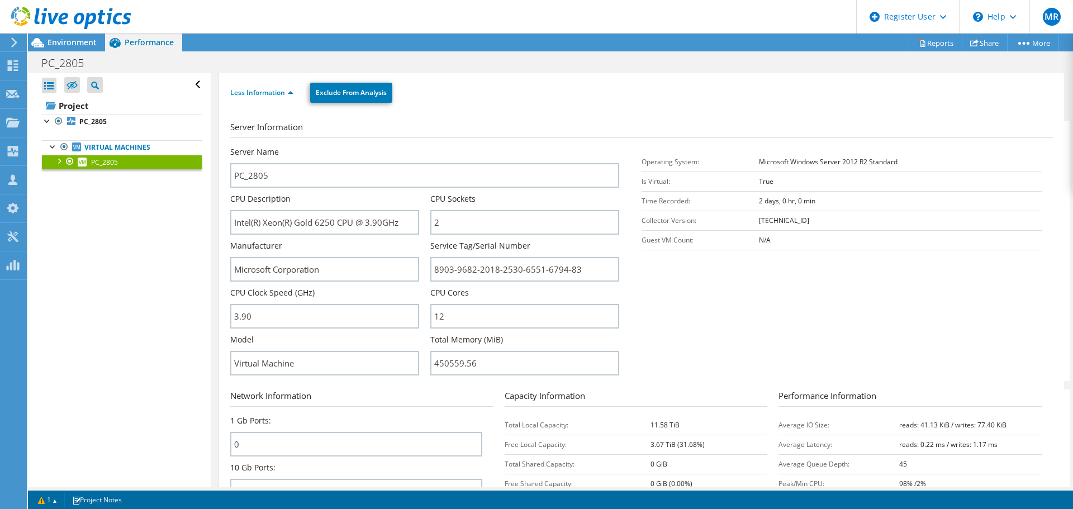
scroll to position [0, 0]
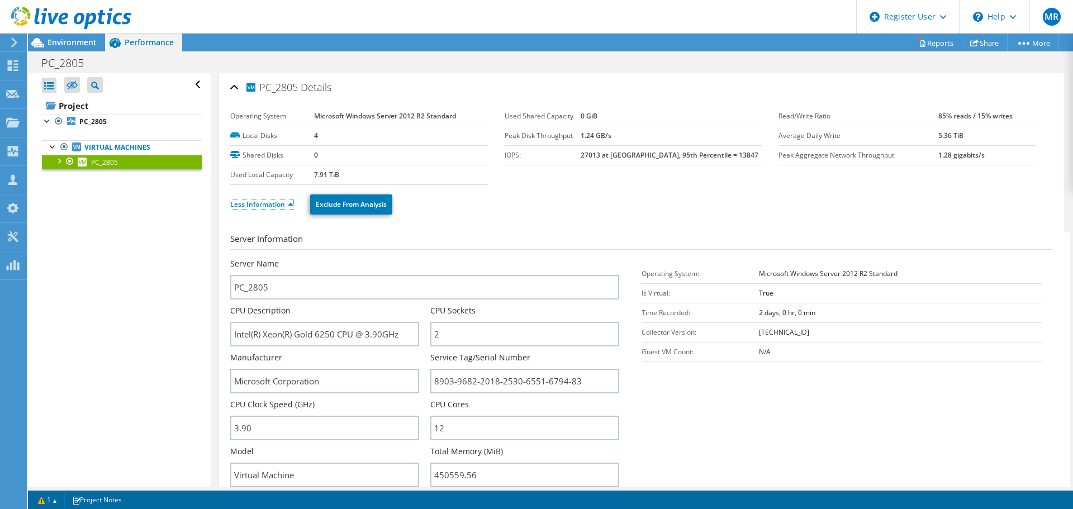
click at [264, 208] on link "Less Information" at bounding box center [261, 203] width 63 height 9
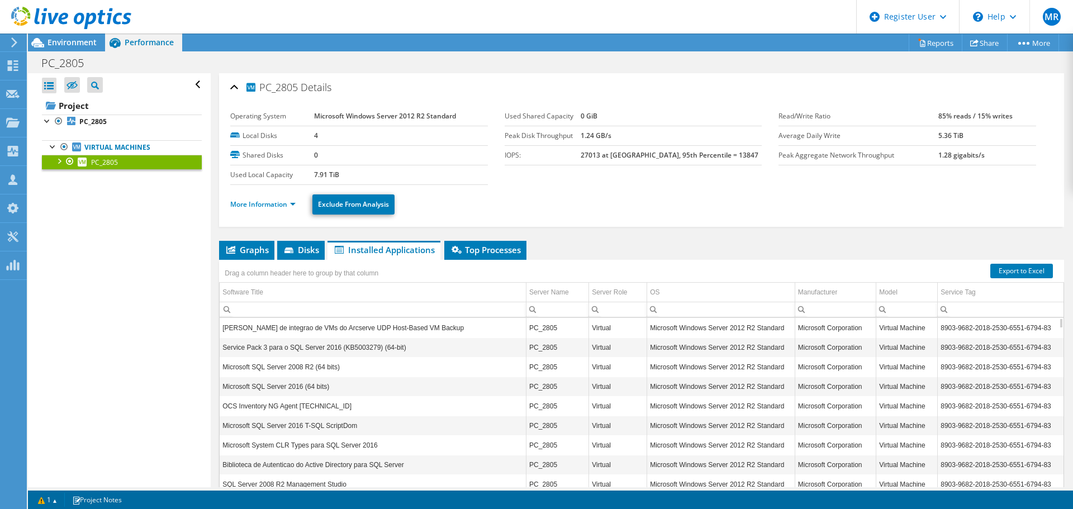
click at [354, 253] on span "Installed Applications" at bounding box center [384, 249] width 102 height 11
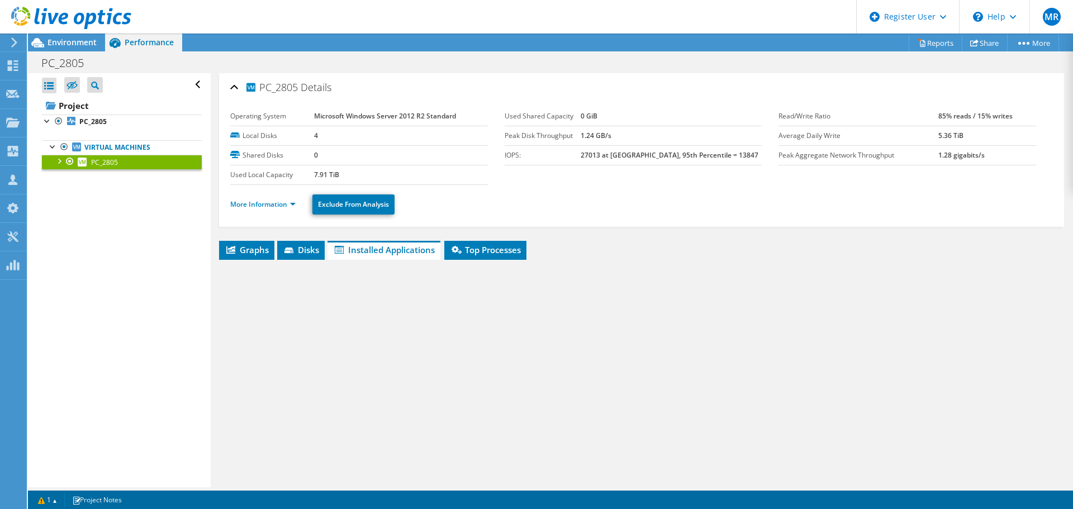
click at [288, 252] on icon at bounding box center [288, 250] width 9 height 6
click at [244, 250] on span "Graphs" at bounding box center [247, 249] width 44 height 11
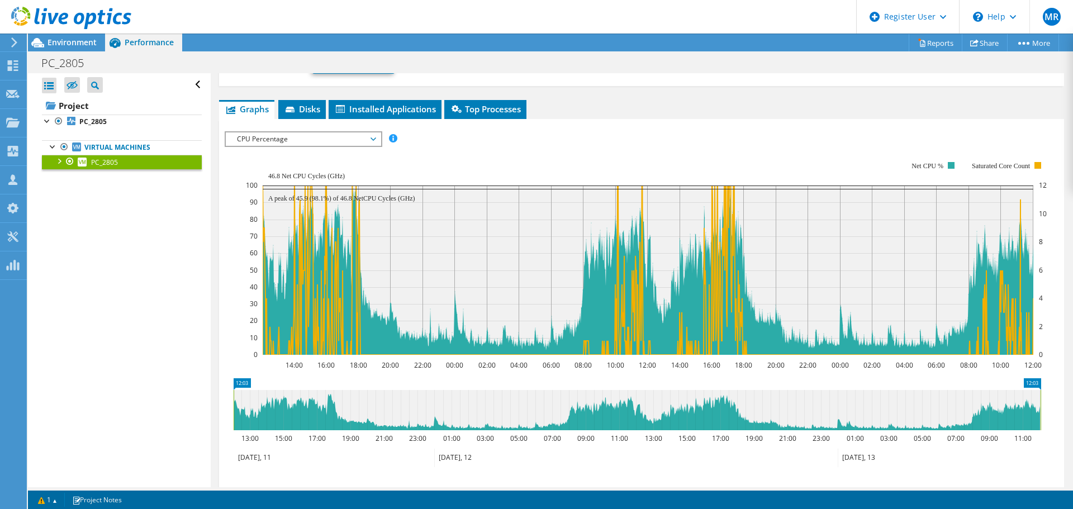
scroll to position [168, 0]
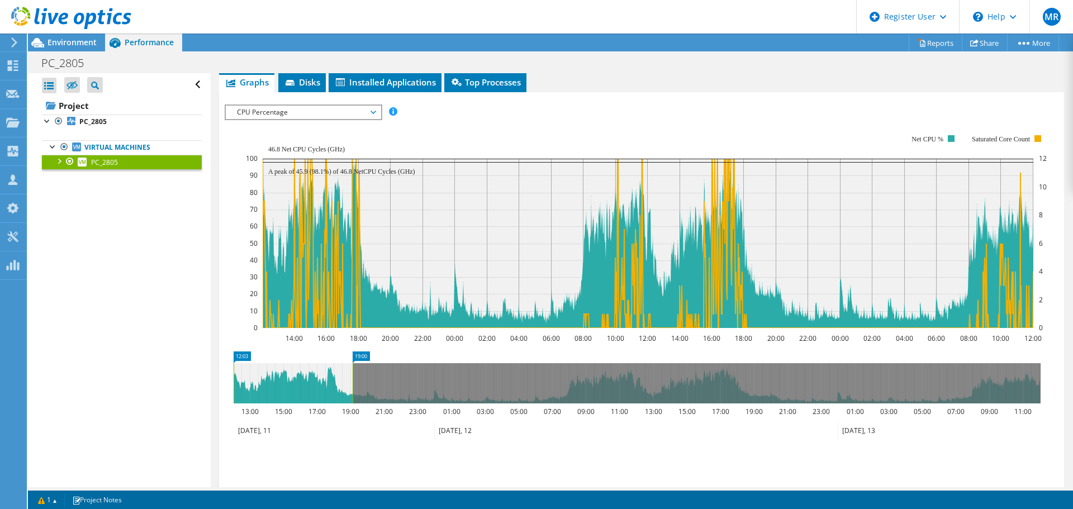
drag, startPoint x: 1041, startPoint y: 381, endPoint x: 353, endPoint y: 386, distance: 688.3
click at [353, 386] on rect at bounding box center [352, 383] width 4 height 40
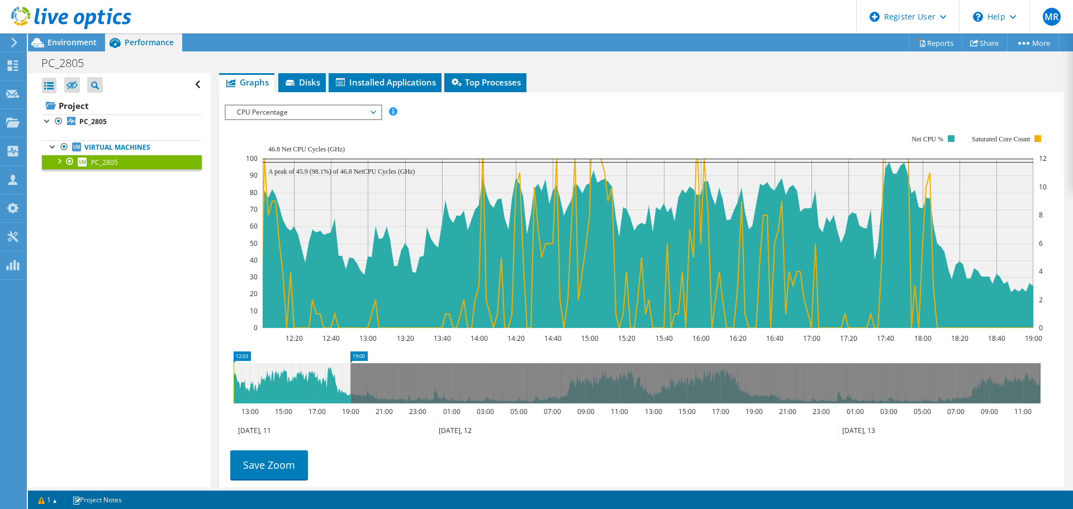
click at [81, 39] on span "Environment" at bounding box center [71, 42] width 49 height 11
